Goal: Information Seeking & Learning: Check status

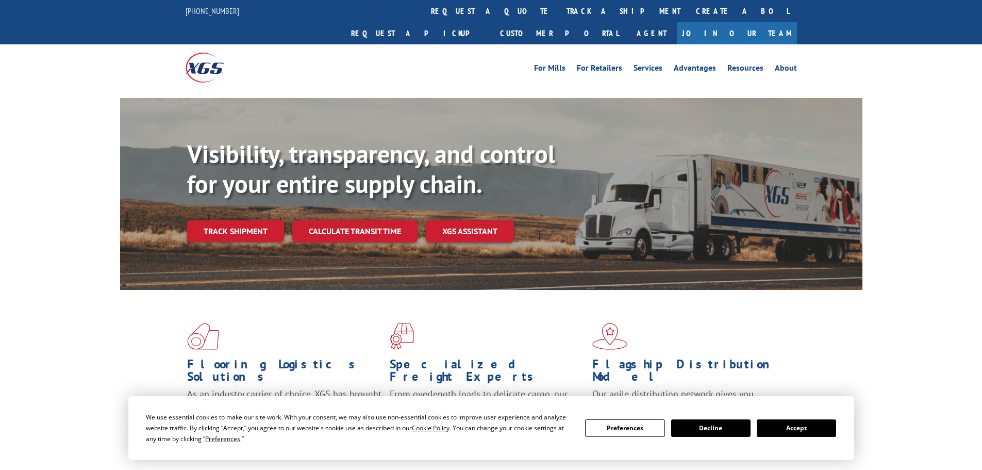
click at [791, 427] on button "Accept" at bounding box center [796, 428] width 79 height 18
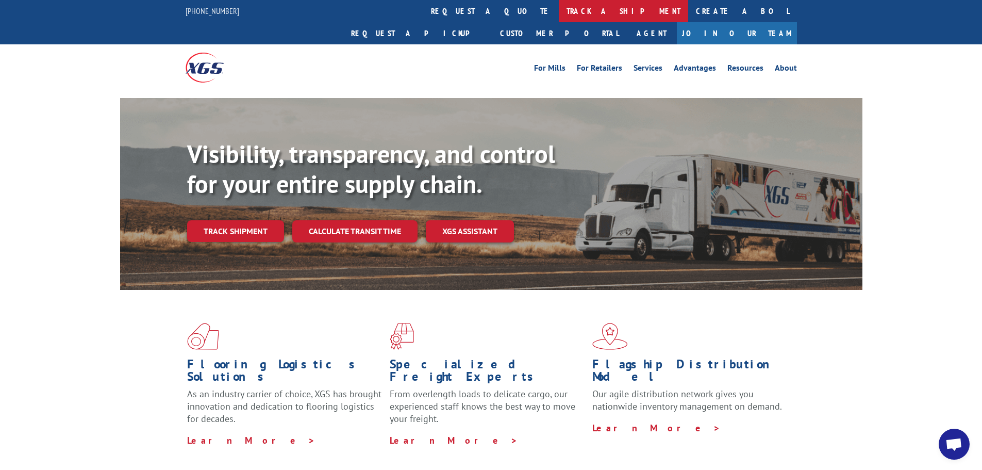
click at [559, 12] on link "track a shipment" at bounding box center [623, 11] width 129 height 22
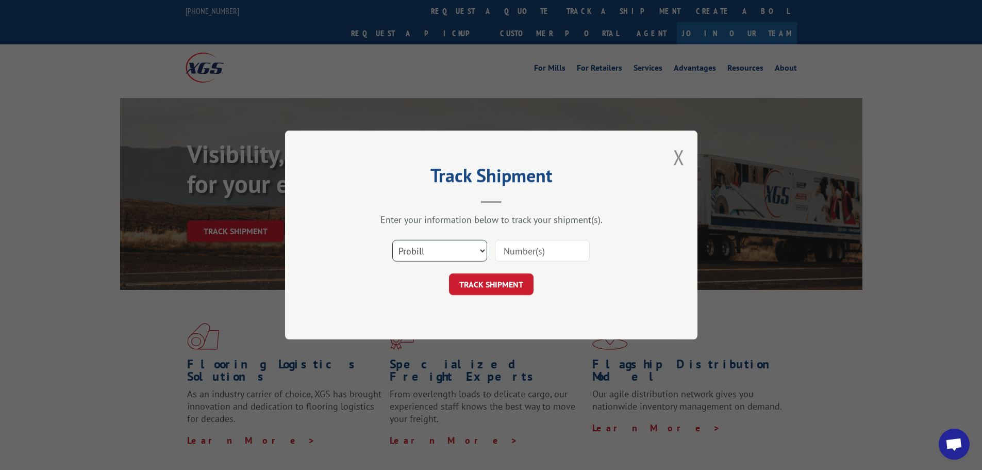
click at [422, 244] on select "Select category... Probill BOL PO" at bounding box center [439, 251] width 95 height 22
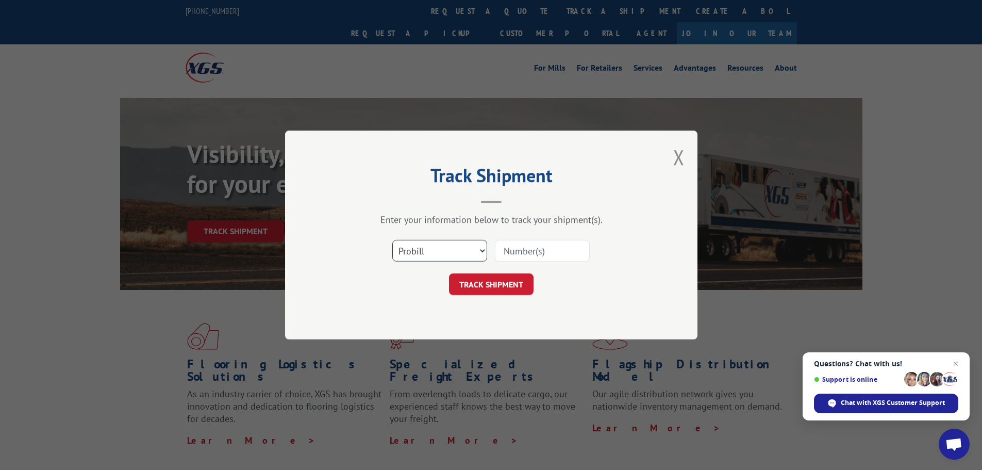
select select "bol"
click at [392, 240] on select "Select category... Probill BOL PO" at bounding box center [439, 251] width 95 height 22
click at [507, 250] on input at bounding box center [542, 251] width 95 height 22
paste input "7076173"
type input "7076173"
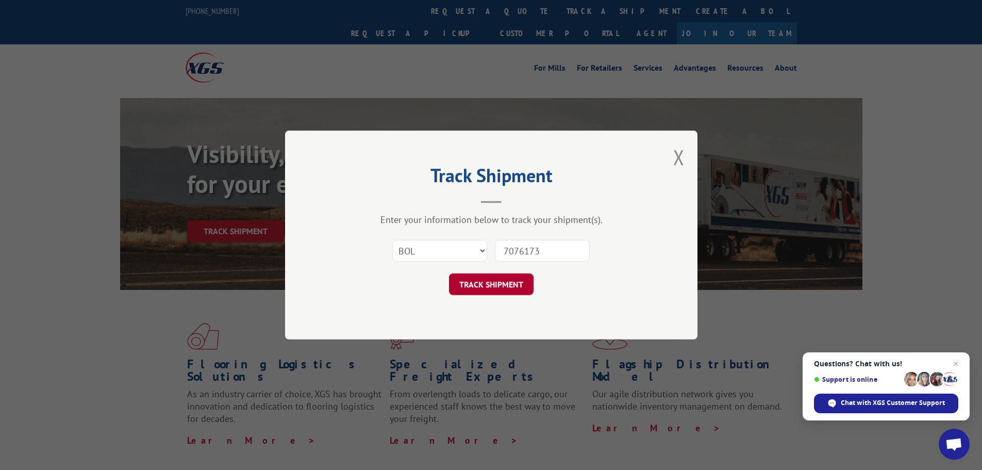
click at [509, 285] on button "TRACK SHIPMENT" at bounding box center [491, 284] width 85 height 22
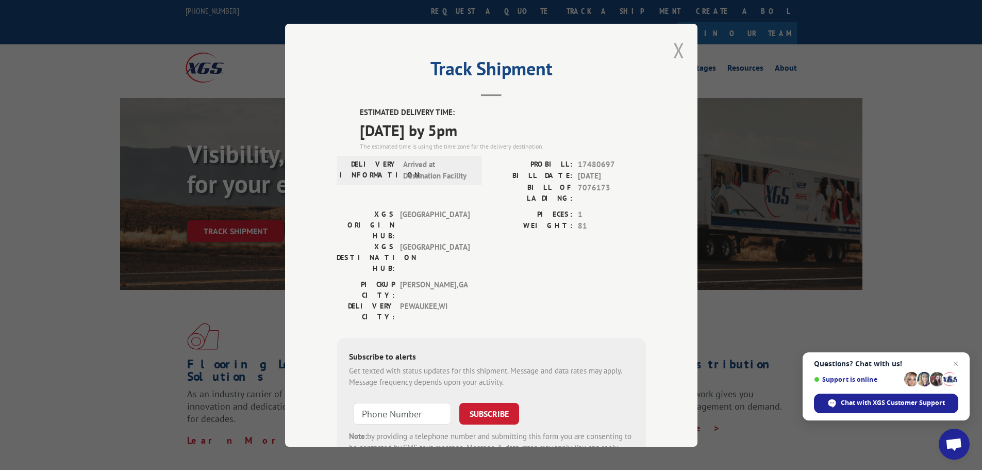
click at [677, 53] on button "Close modal" at bounding box center [678, 50] width 11 height 27
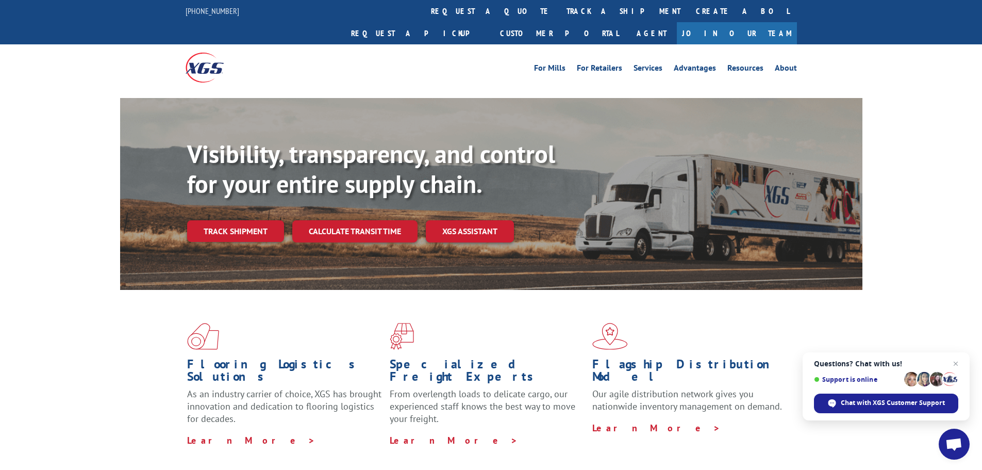
click at [559, 14] on link "track a shipment" at bounding box center [623, 11] width 129 height 22
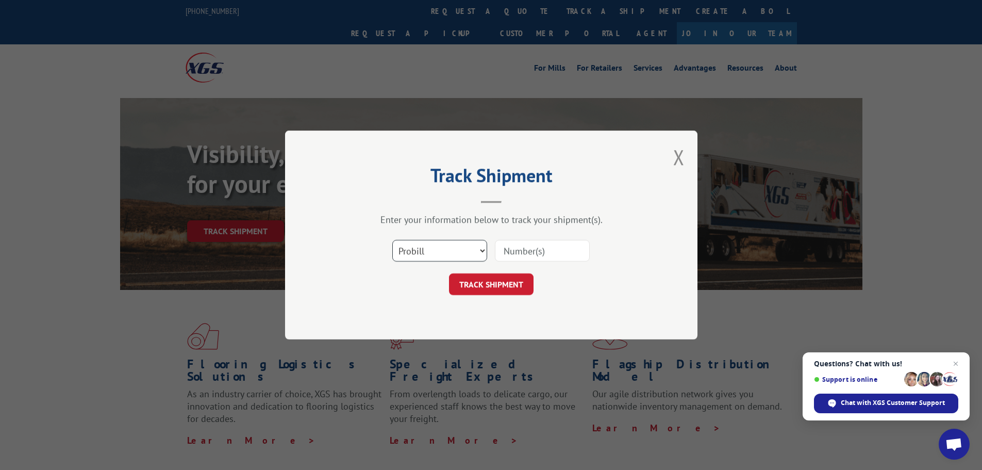
click at [461, 244] on select "Select category... Probill BOL PO" at bounding box center [439, 251] width 95 height 22
select select "bol"
click at [392, 240] on select "Select category... Probill BOL PO" at bounding box center [439, 251] width 95 height 22
click at [519, 252] on input at bounding box center [542, 251] width 95 height 22
paste input "7079746"
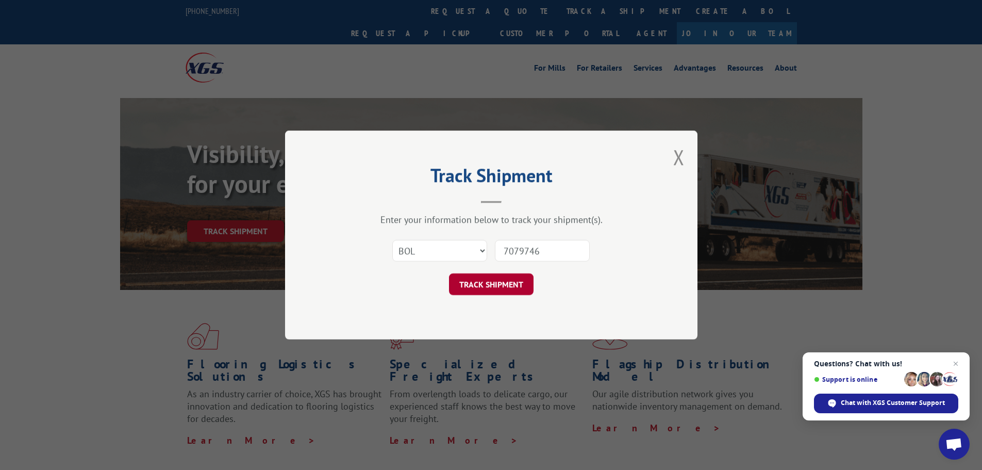
type input "7079746"
click at [483, 287] on button "TRACK SHIPMENT" at bounding box center [491, 284] width 85 height 22
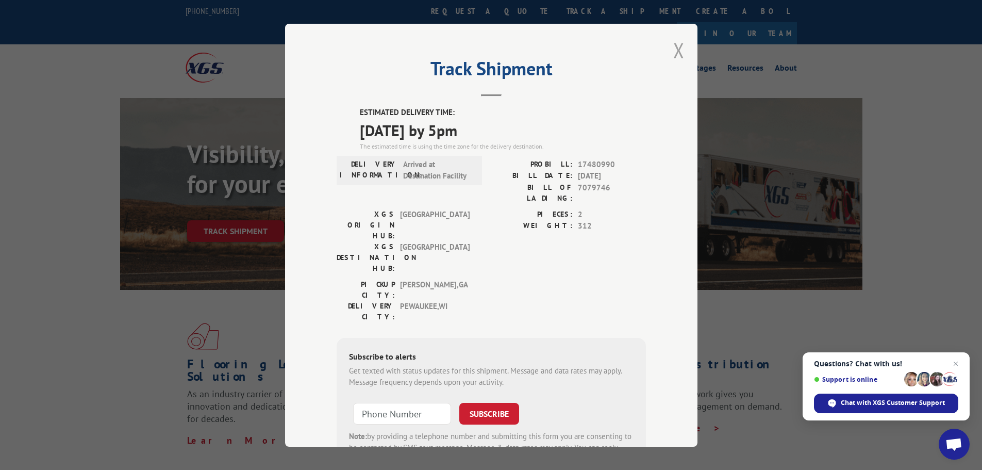
click at [677, 56] on button "Close modal" at bounding box center [678, 50] width 11 height 27
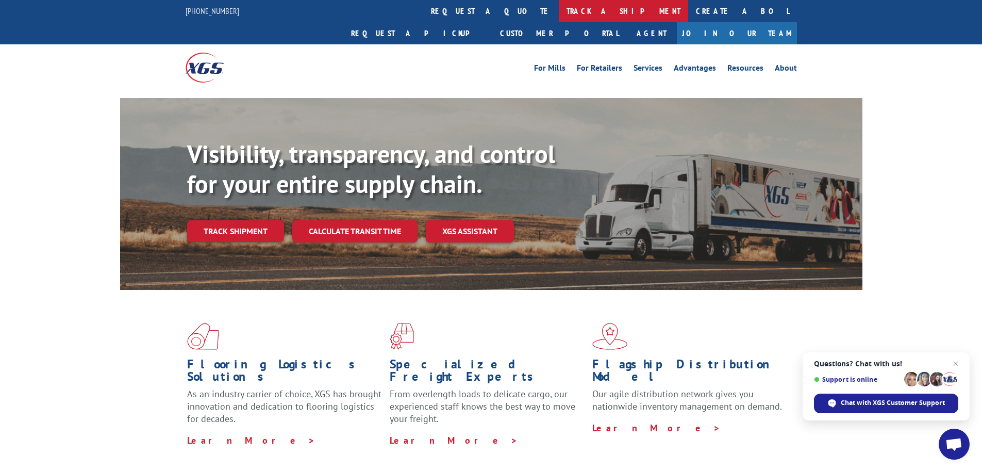
click at [559, 18] on link "track a shipment" at bounding box center [623, 11] width 129 height 22
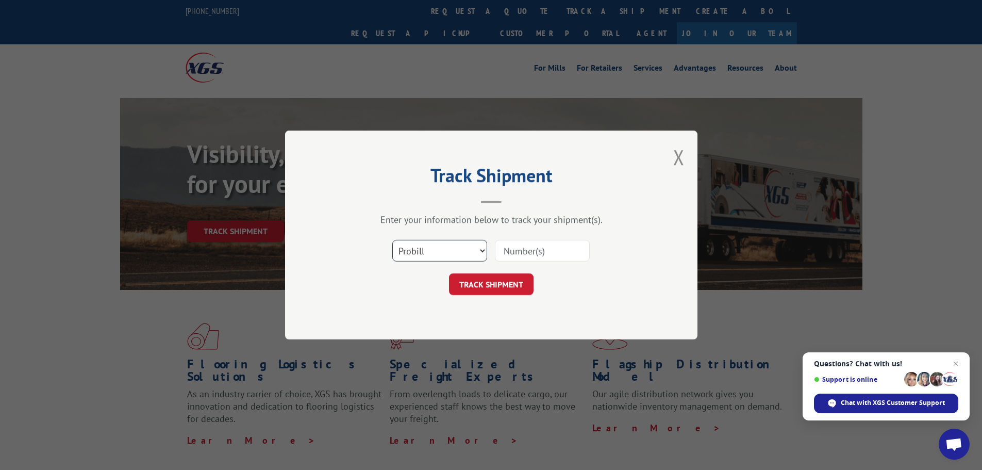
click at [433, 248] on select "Select category... Probill BOL PO" at bounding box center [439, 251] width 95 height 22
select select "bol"
click at [392, 240] on select "Select category... Probill BOL PO" at bounding box center [439, 251] width 95 height 22
click at [519, 254] on input at bounding box center [542, 251] width 95 height 22
paste input "7083544"
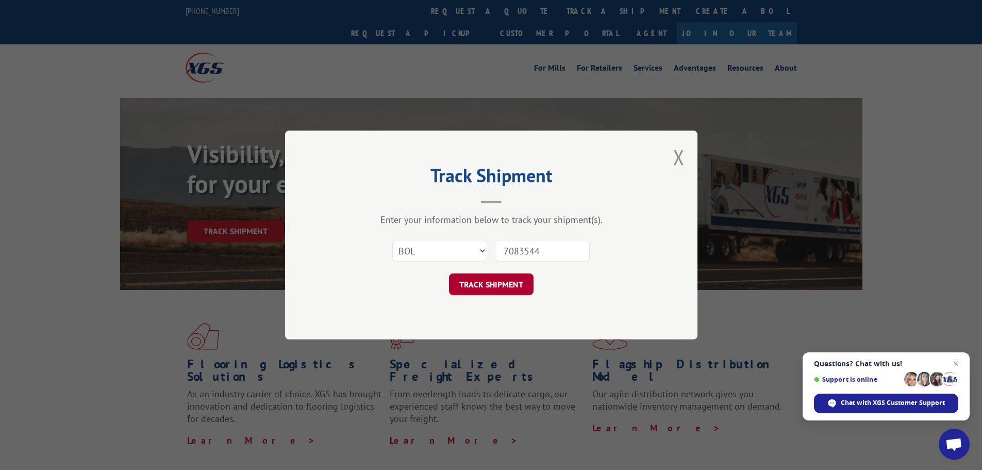
type input "7083544"
click at [502, 286] on button "TRACK SHIPMENT" at bounding box center [491, 284] width 85 height 22
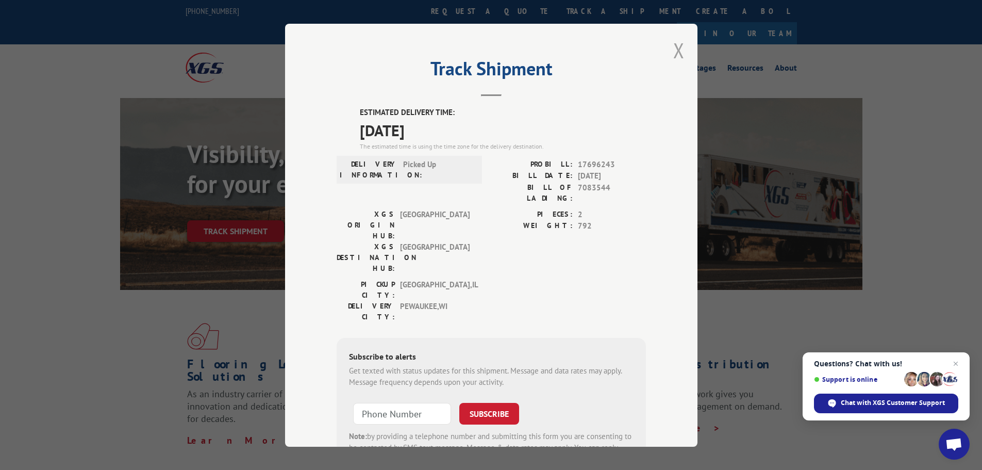
click at [677, 51] on button "Close modal" at bounding box center [678, 50] width 11 height 27
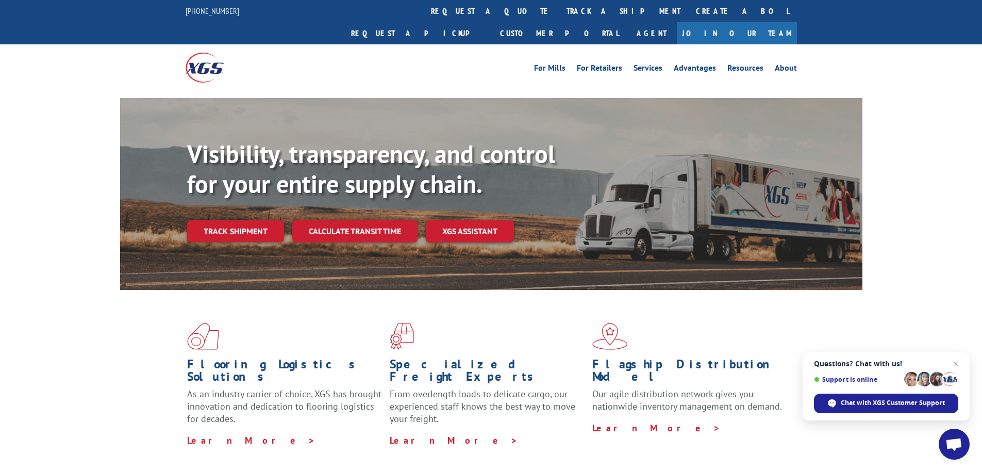
click at [559, 12] on link "track a shipment" at bounding box center [623, 11] width 129 height 22
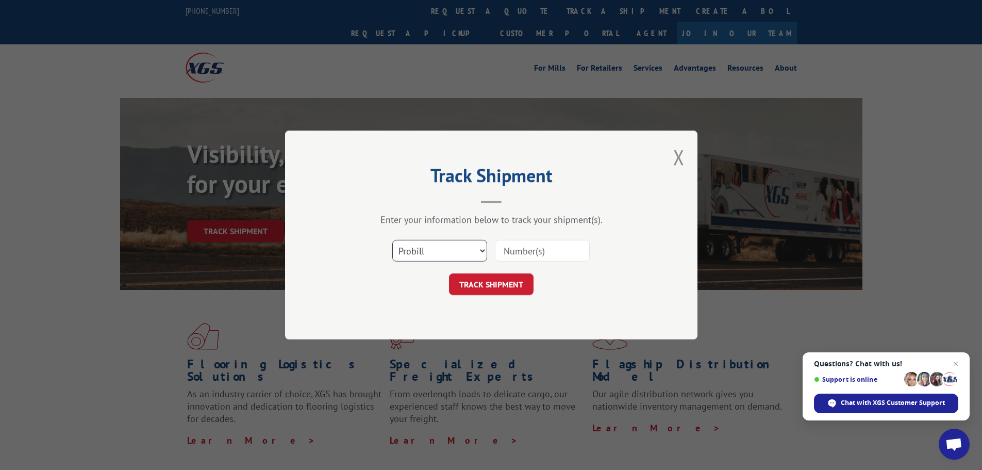
click at [434, 250] on select "Select category... Probill BOL PO" at bounding box center [439, 251] width 95 height 22
select select "bol"
click at [392, 240] on select "Select category... Probill BOL PO" at bounding box center [439, 251] width 95 height 22
click at [518, 253] on input at bounding box center [542, 251] width 95 height 22
paste input "7081000"
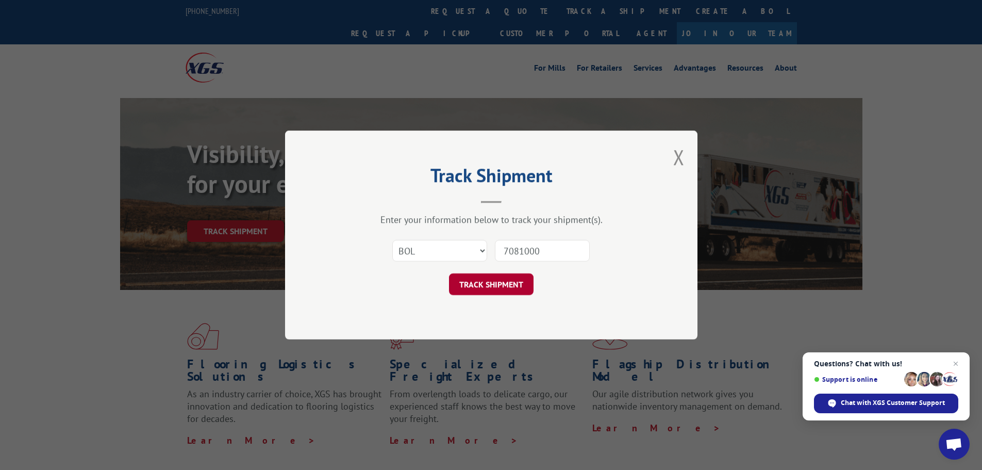
type input "7081000"
click at [488, 279] on button "TRACK SHIPMENT" at bounding box center [491, 284] width 85 height 22
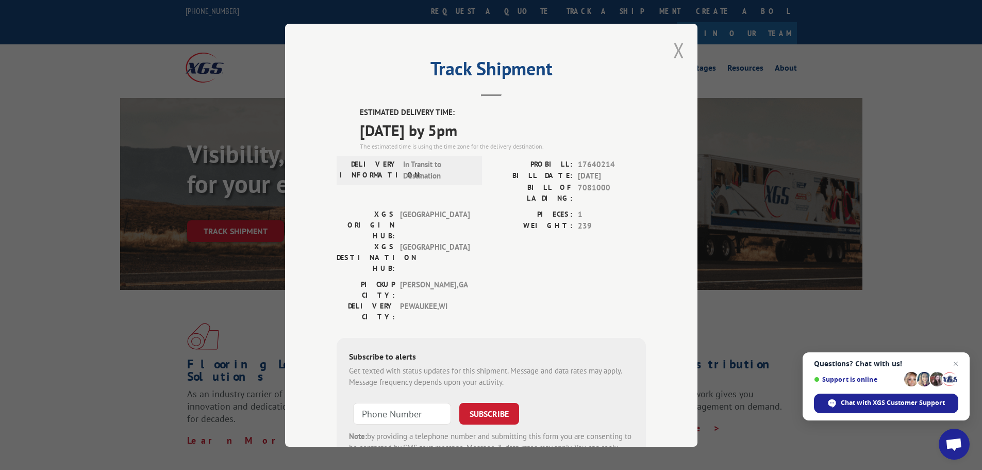
click at [678, 51] on button "Close modal" at bounding box center [678, 50] width 11 height 27
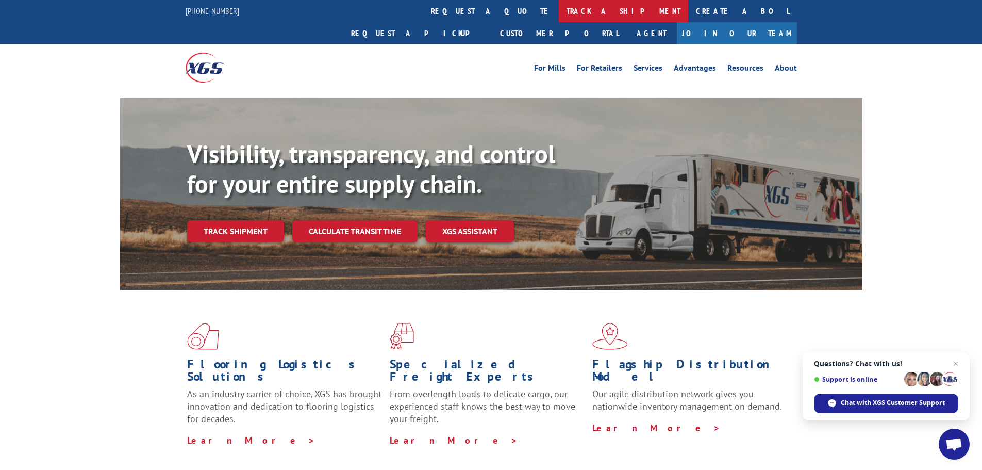
click at [559, 6] on link "track a shipment" at bounding box center [623, 11] width 129 height 22
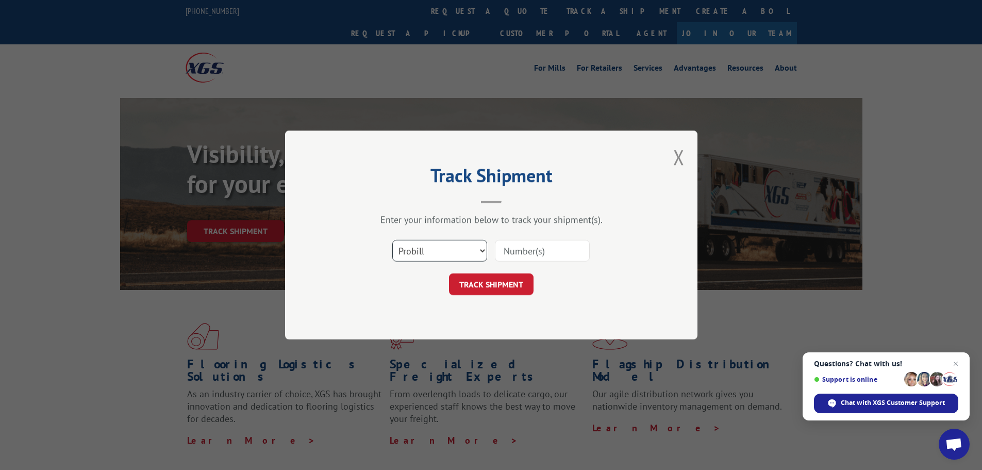
click at [483, 248] on select "Select category... Probill BOL PO" at bounding box center [439, 251] width 95 height 22
select select "bol"
click at [392, 240] on select "Select category... Probill BOL PO" at bounding box center [439, 251] width 95 height 22
click at [503, 249] on input at bounding box center [542, 251] width 95 height 22
paste input "7080775"
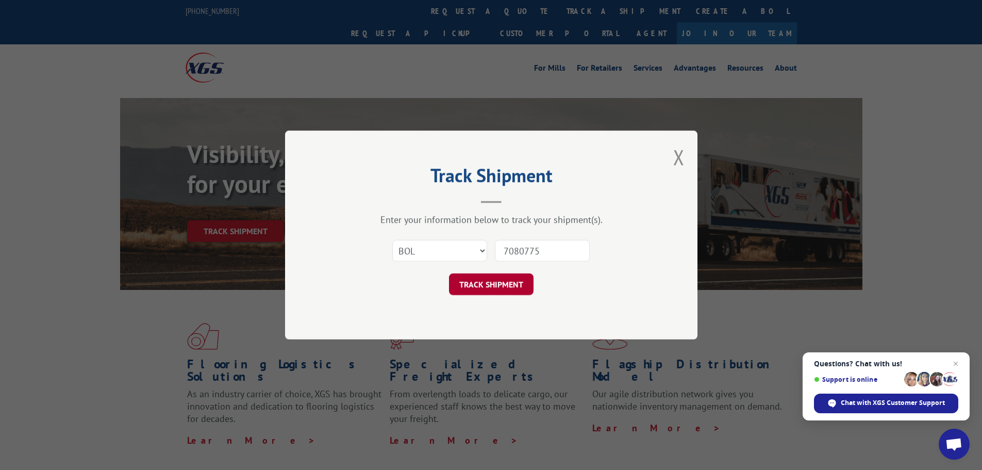
type input "7080775"
click at [484, 280] on button "TRACK SHIPMENT" at bounding box center [491, 284] width 85 height 22
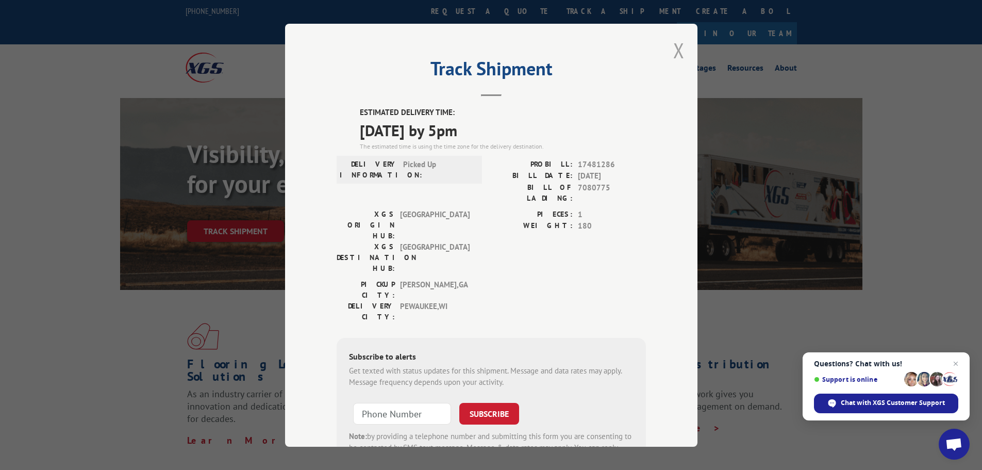
click at [675, 45] on button "Close modal" at bounding box center [678, 50] width 11 height 27
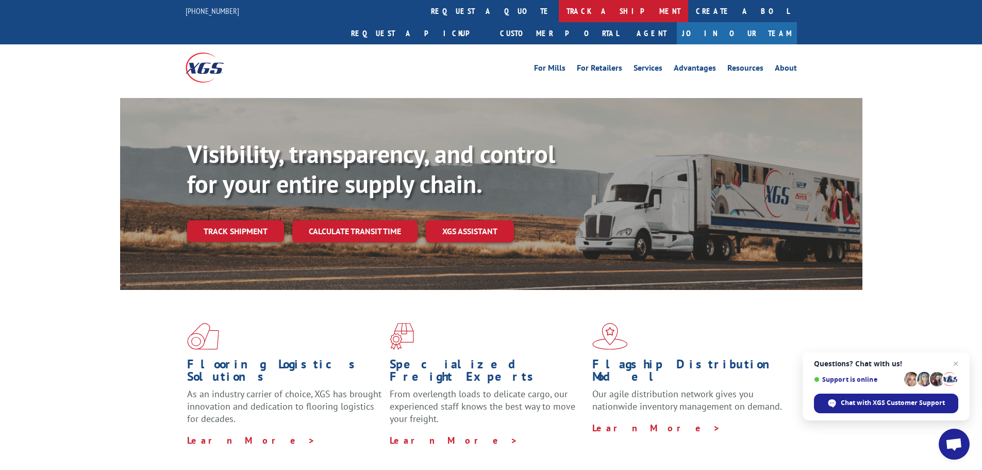
click at [559, 13] on link "track a shipment" at bounding box center [623, 11] width 129 height 22
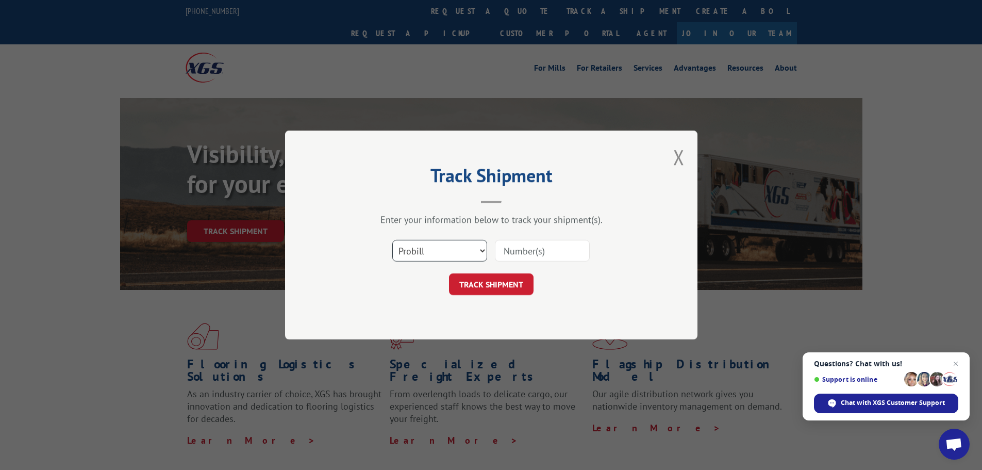
click at [408, 251] on select "Select category... Probill BOL PO" at bounding box center [439, 251] width 95 height 22
select select "bol"
click at [392, 240] on select "Select category... Probill BOL PO" at bounding box center [439, 251] width 95 height 22
click at [524, 247] on input at bounding box center [542, 251] width 95 height 22
paste input "5606305"
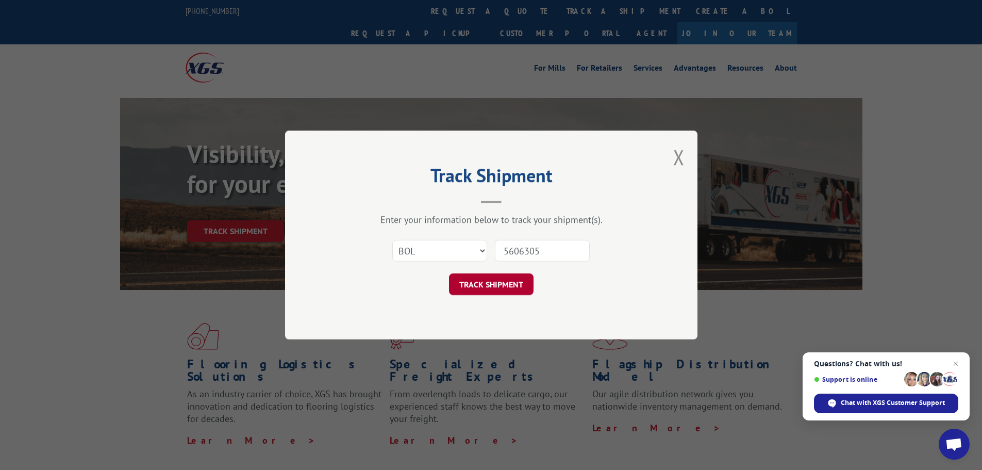
type input "5606305"
click at [496, 281] on button "TRACK SHIPMENT" at bounding box center [491, 284] width 85 height 22
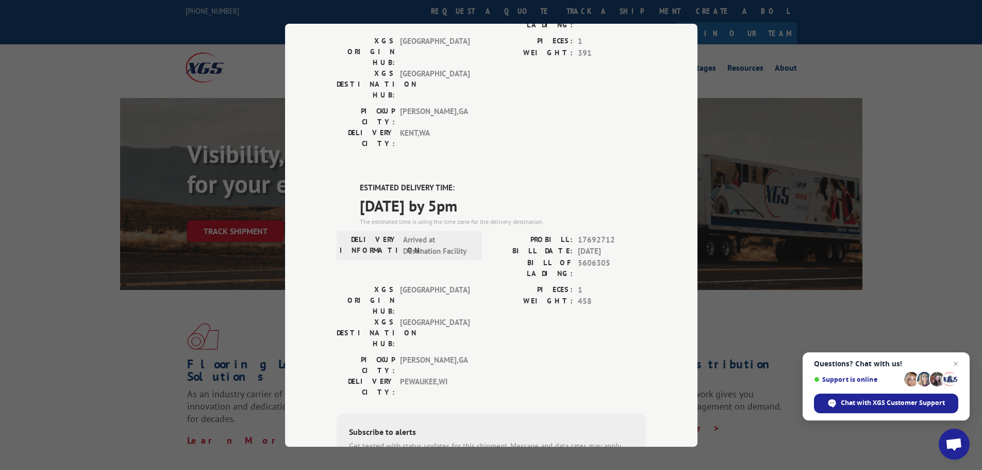
scroll to position [155, 0]
